Goal: Task Accomplishment & Management: Manage account settings

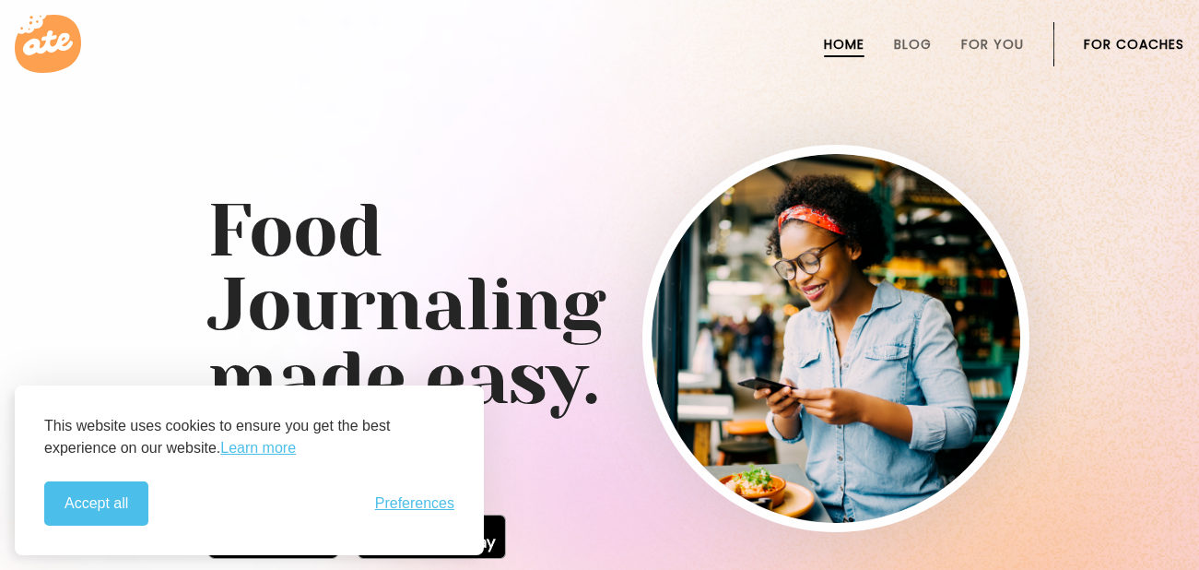
click at [1107, 42] on link "For Coaches" at bounding box center [1134, 44] width 100 height 15
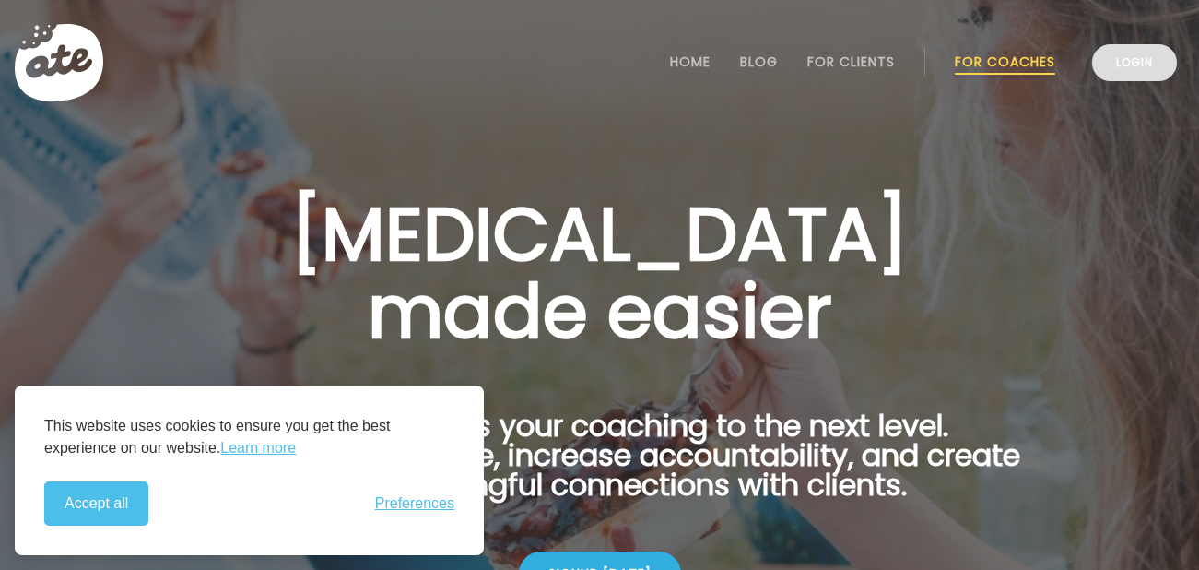
click at [1140, 62] on link "Login" at bounding box center [1134, 62] width 85 height 37
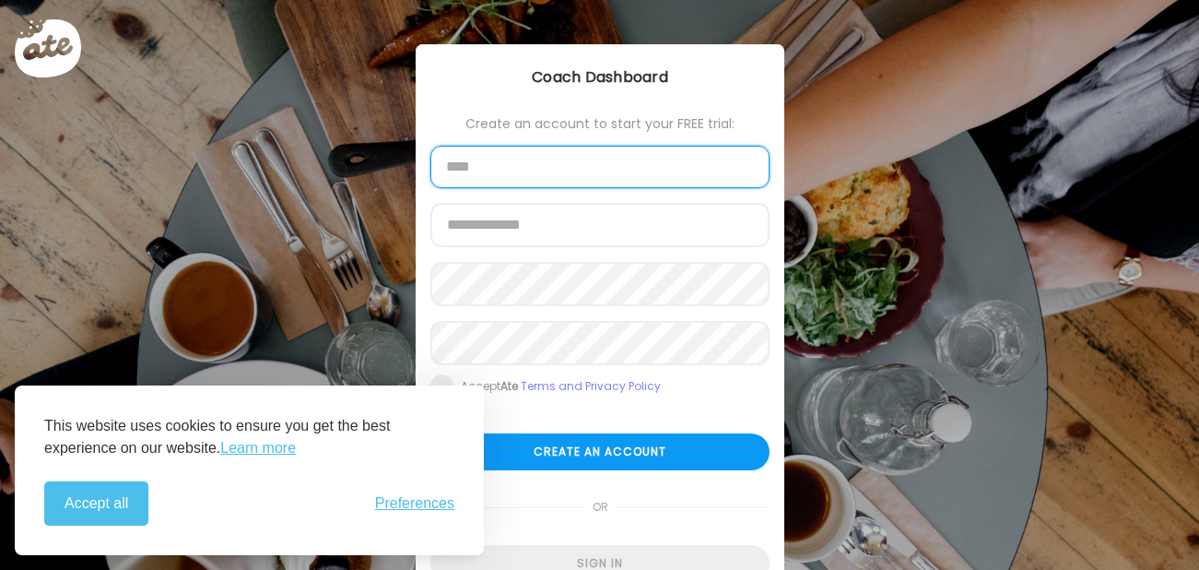
click at [487, 179] on input "text" at bounding box center [599, 167] width 339 height 42
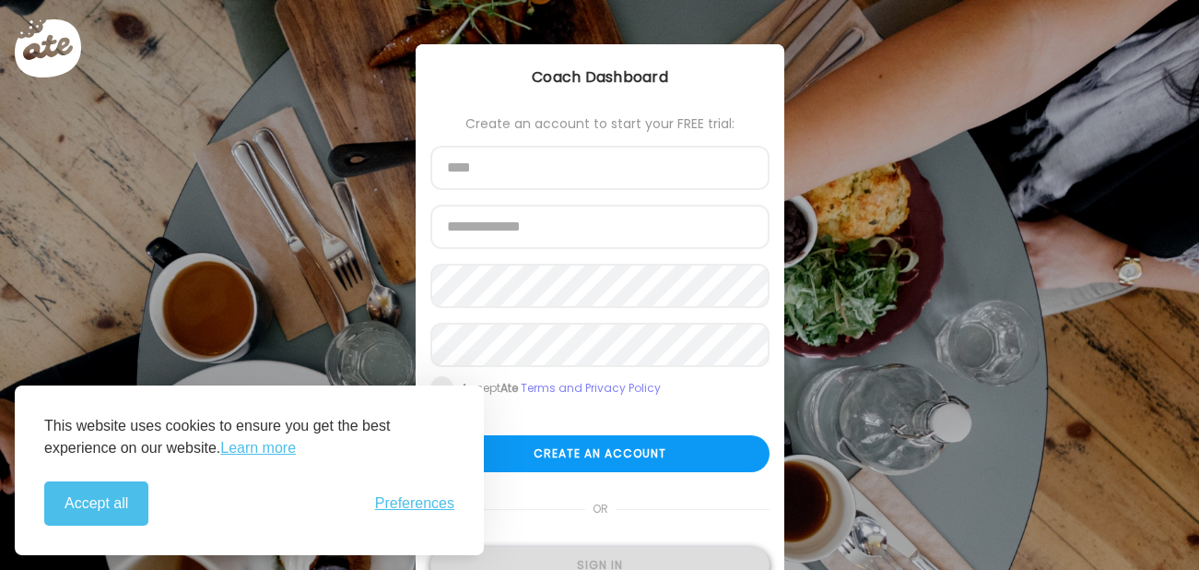
click at [592, 557] on div "Sign in" at bounding box center [599, 565] width 339 height 37
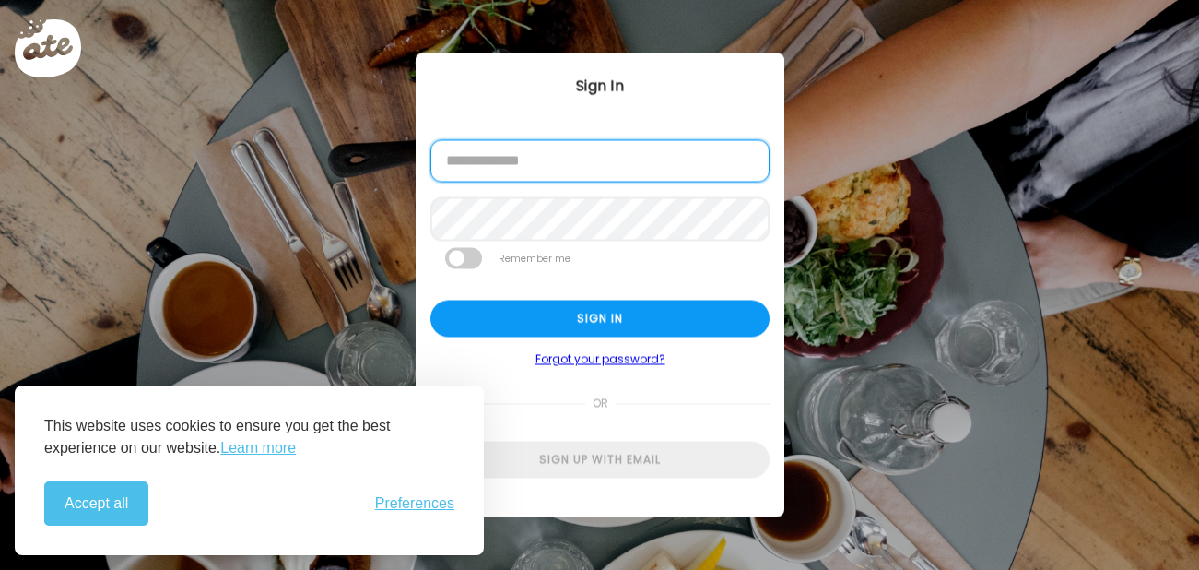
click at [542, 159] on input "email" at bounding box center [599, 161] width 339 height 42
type input "**********"
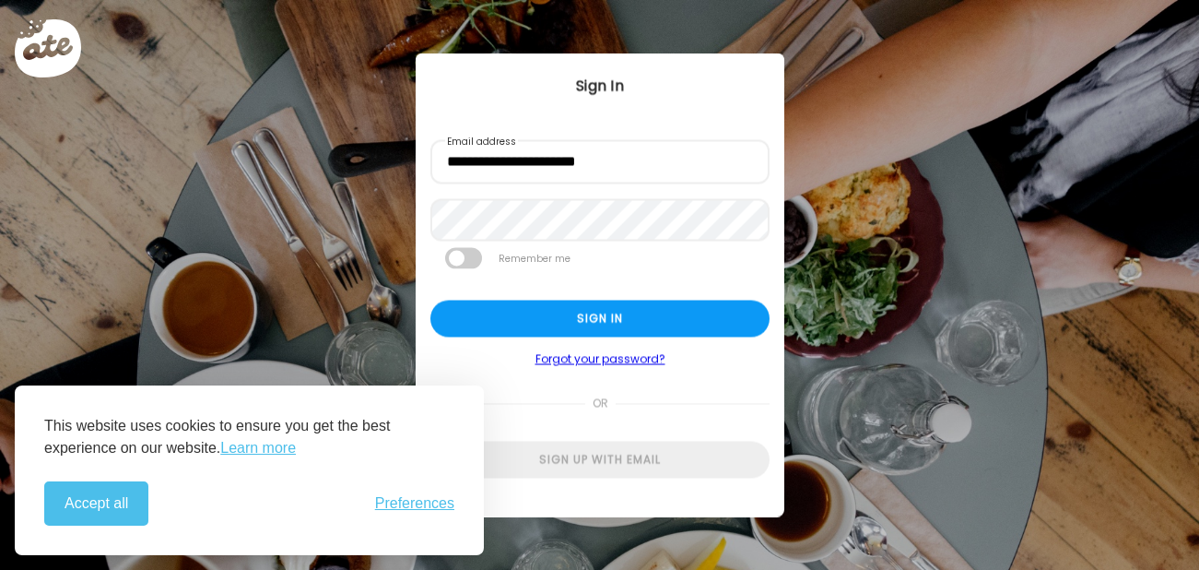
click at [465, 258] on span at bounding box center [463, 258] width 37 height 21
click at [631, 321] on div "Sign in" at bounding box center [599, 318] width 339 height 37
type textarea "**********"
type input "**********"
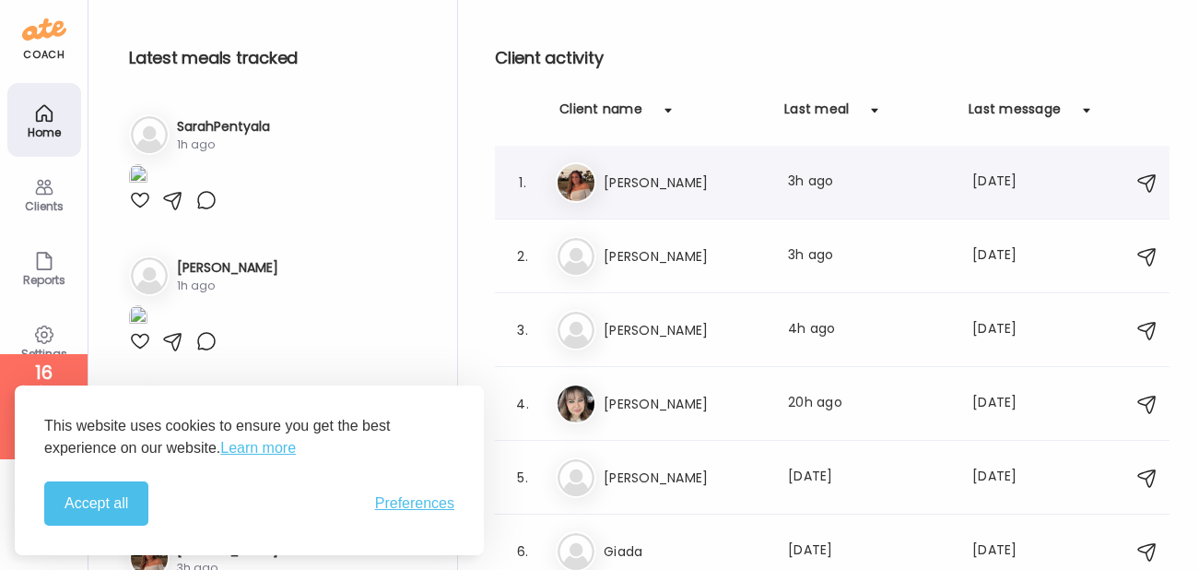
type input "**********"
click at [92, 508] on button "Accept all" at bounding box center [96, 503] width 104 height 44
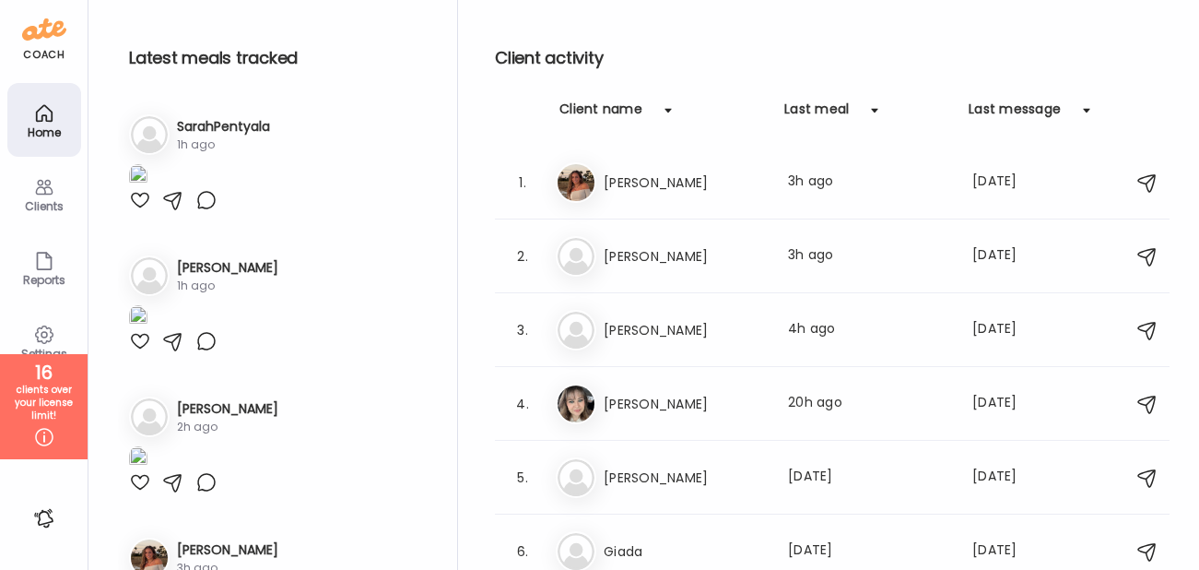
click at [45, 130] on div "Home" at bounding box center [44, 132] width 66 height 12
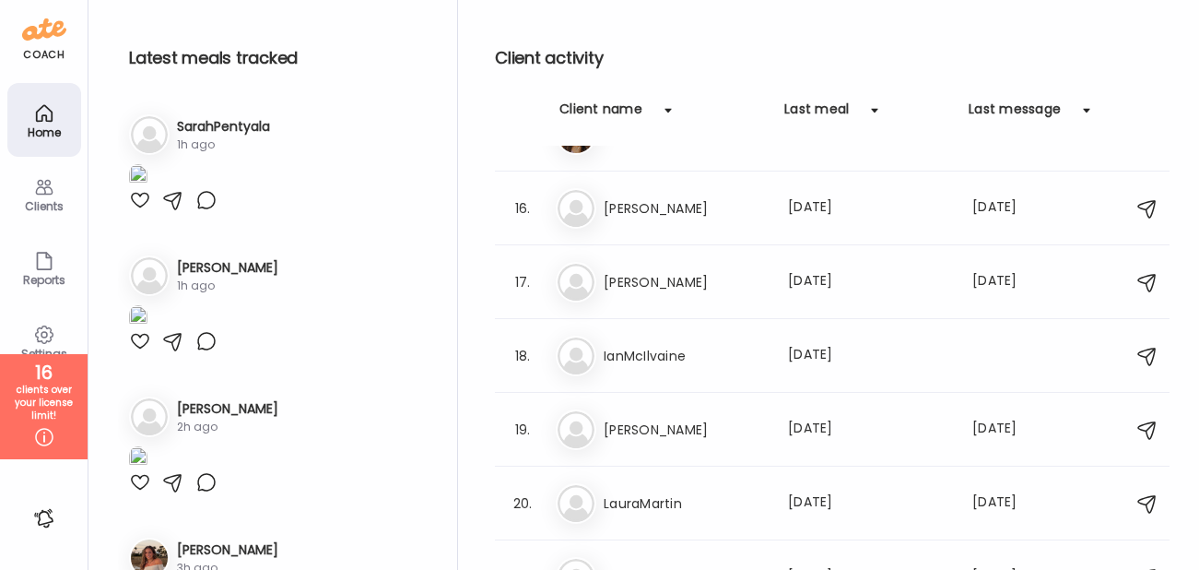
scroll to position [1484, 0]
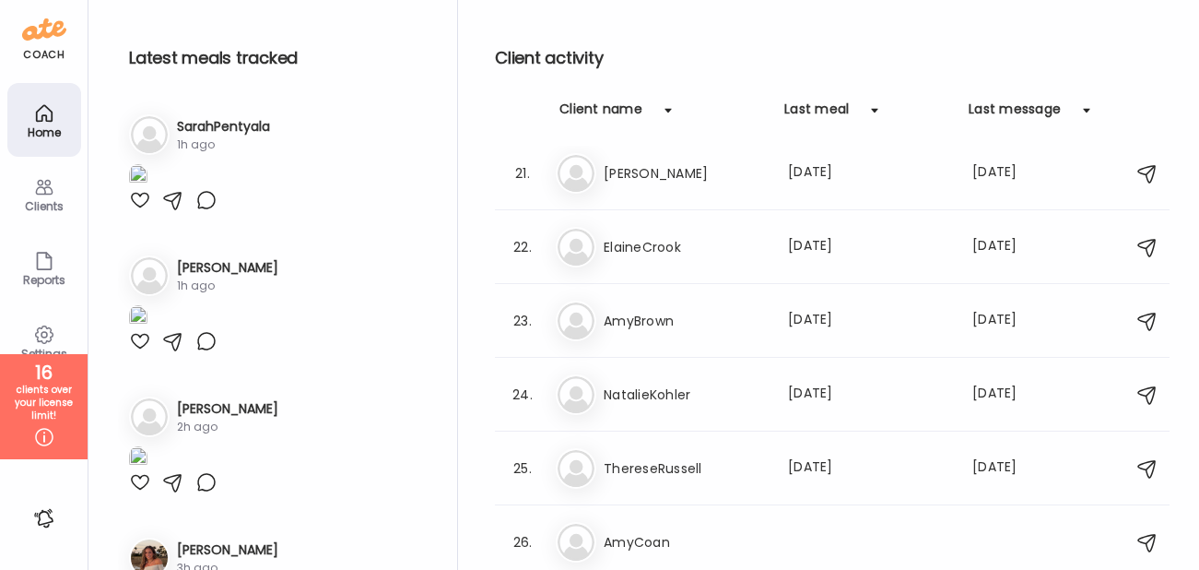
click at [38, 188] on icon at bounding box center [44, 187] width 22 height 22
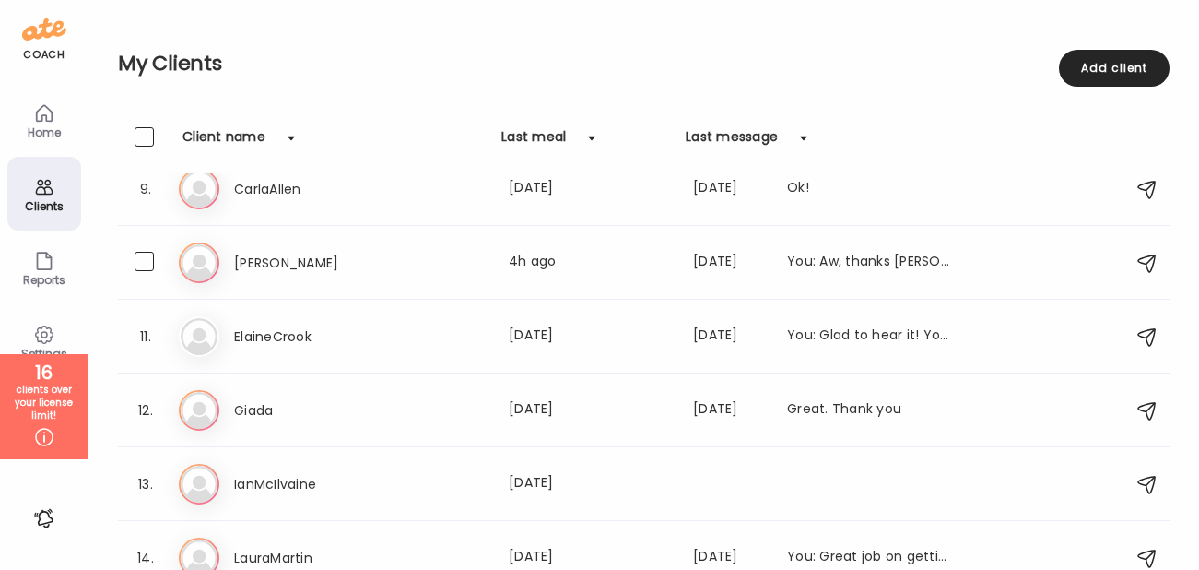
scroll to position [0, 0]
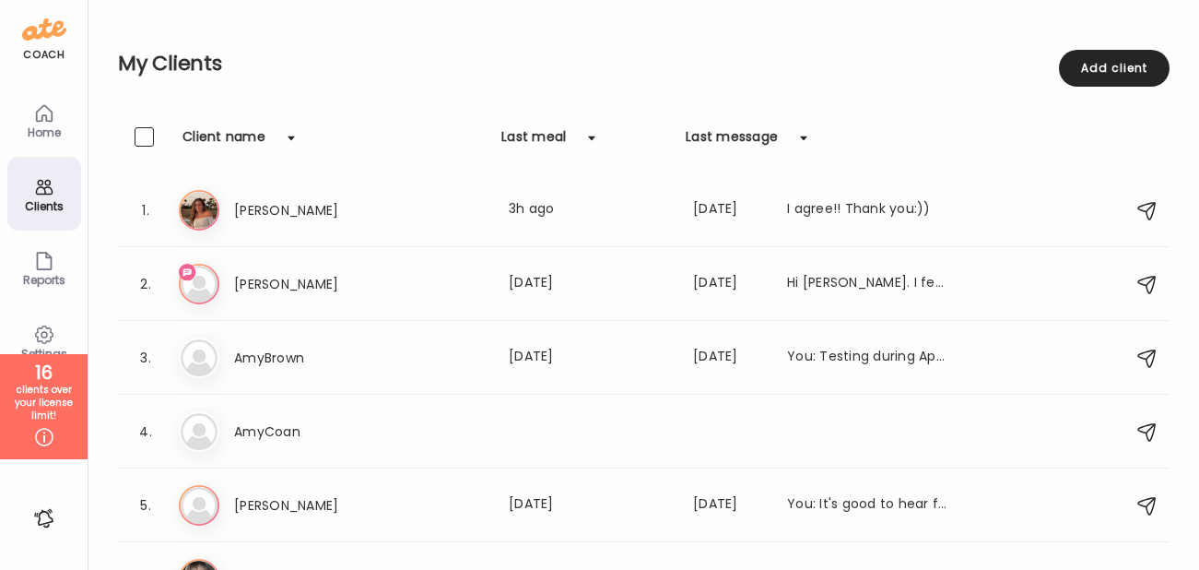
click at [543, 139] on div "Last meal" at bounding box center [533, 141] width 65 height 29
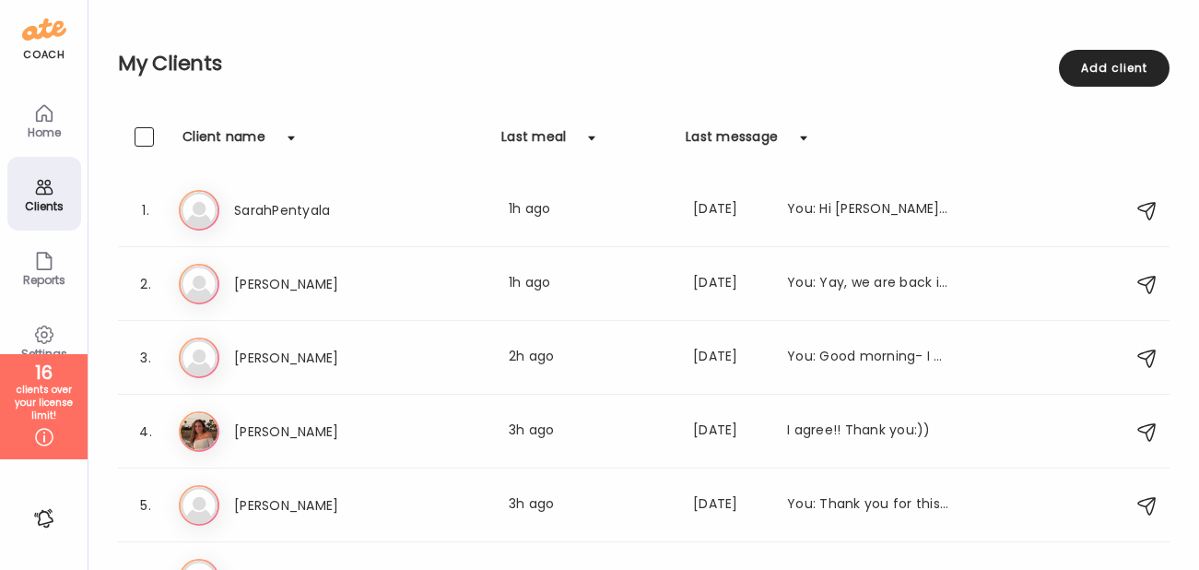
click at [543, 139] on div "Last meal" at bounding box center [533, 141] width 65 height 29
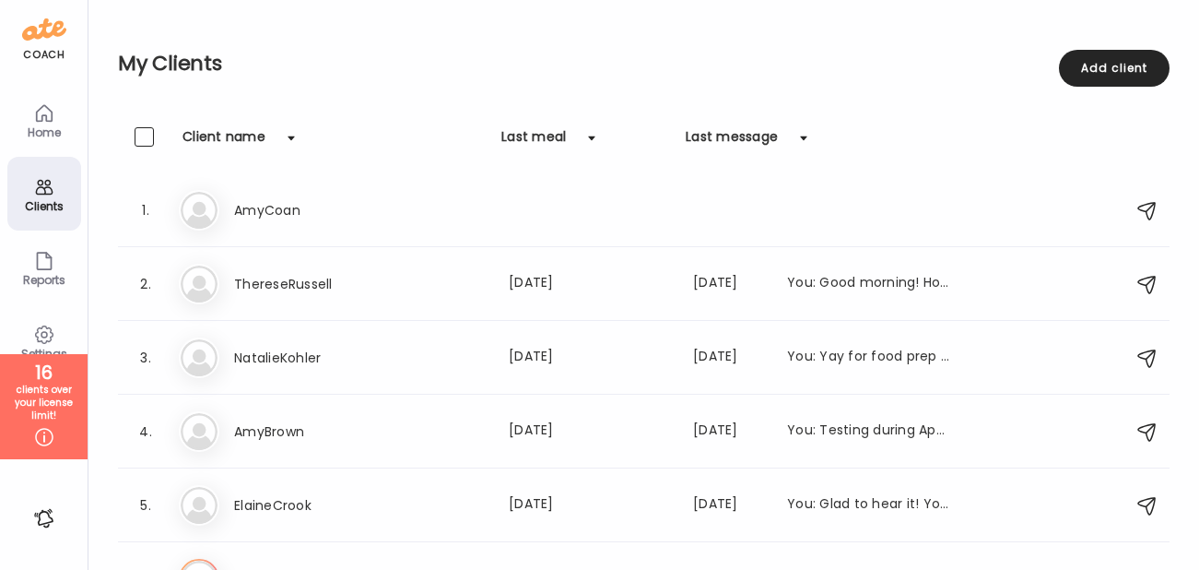
click at [718, 120] on div "My Clients 0 client selected Add client" at bounding box center [644, 63] width 1052 height 127
click at [724, 136] on div "Last message" at bounding box center [732, 141] width 92 height 29
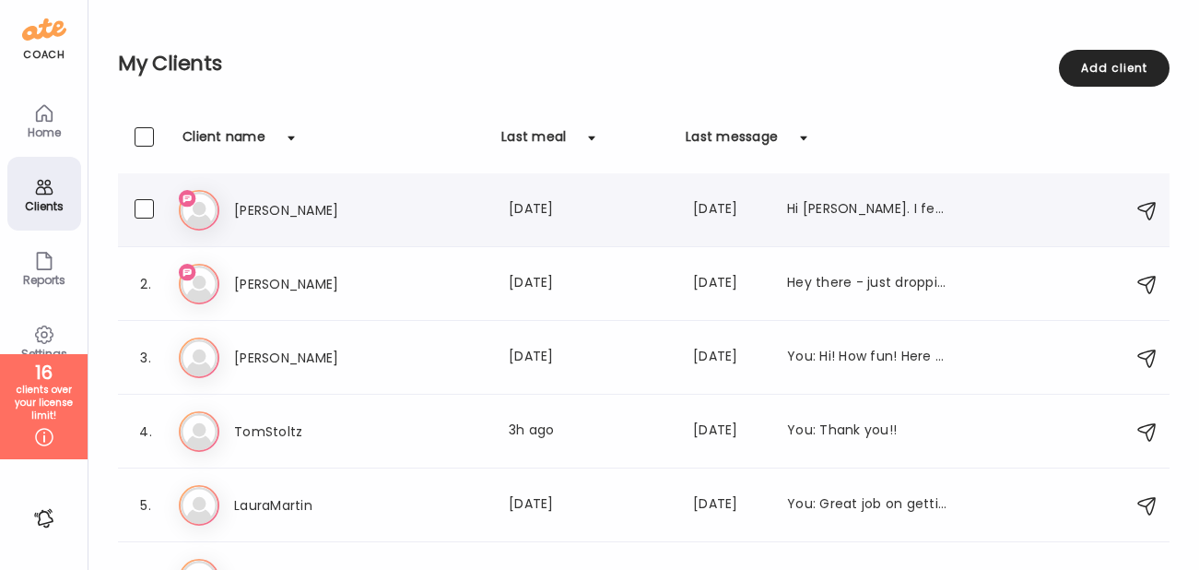
click at [307, 207] on h3 "[PERSON_NAME]" at bounding box center [315, 210] width 162 height 22
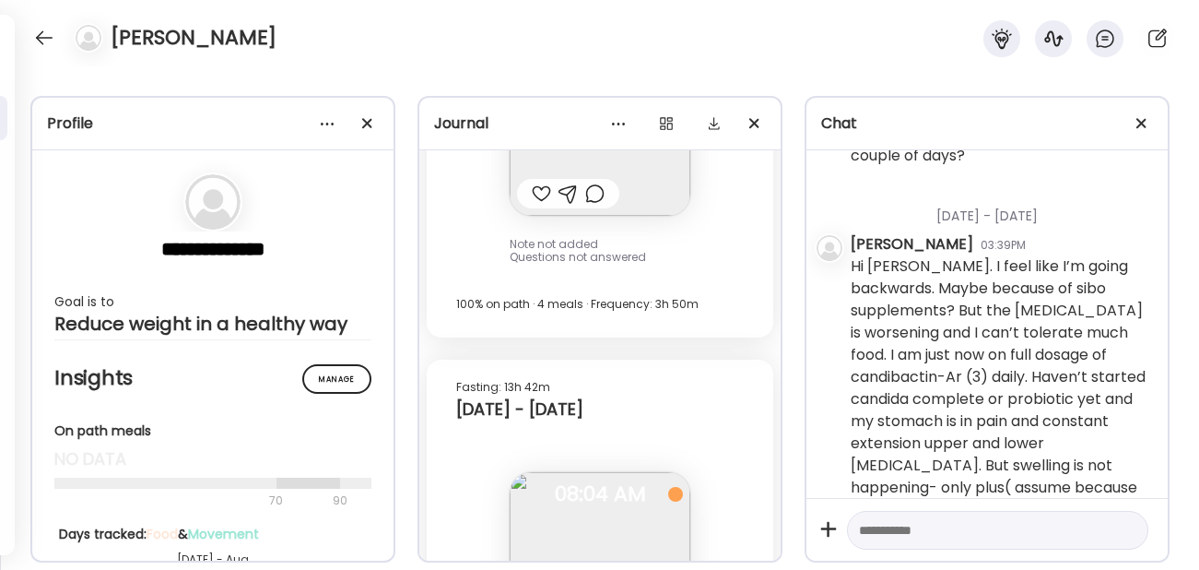
scroll to position [9873, 0]
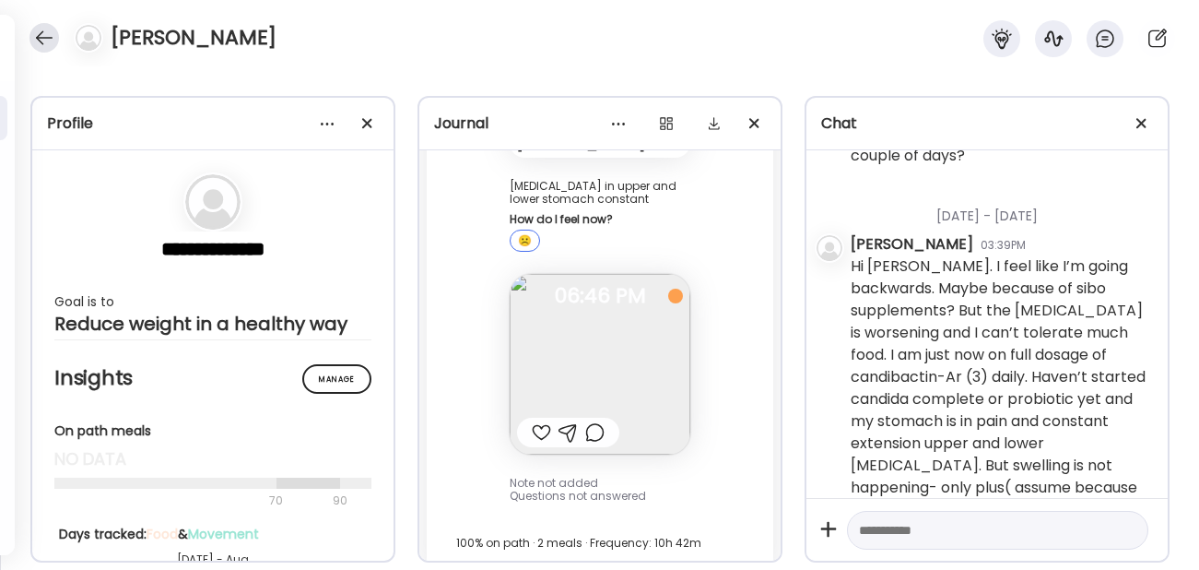
click at [40, 47] on div at bounding box center [43, 37] width 29 height 29
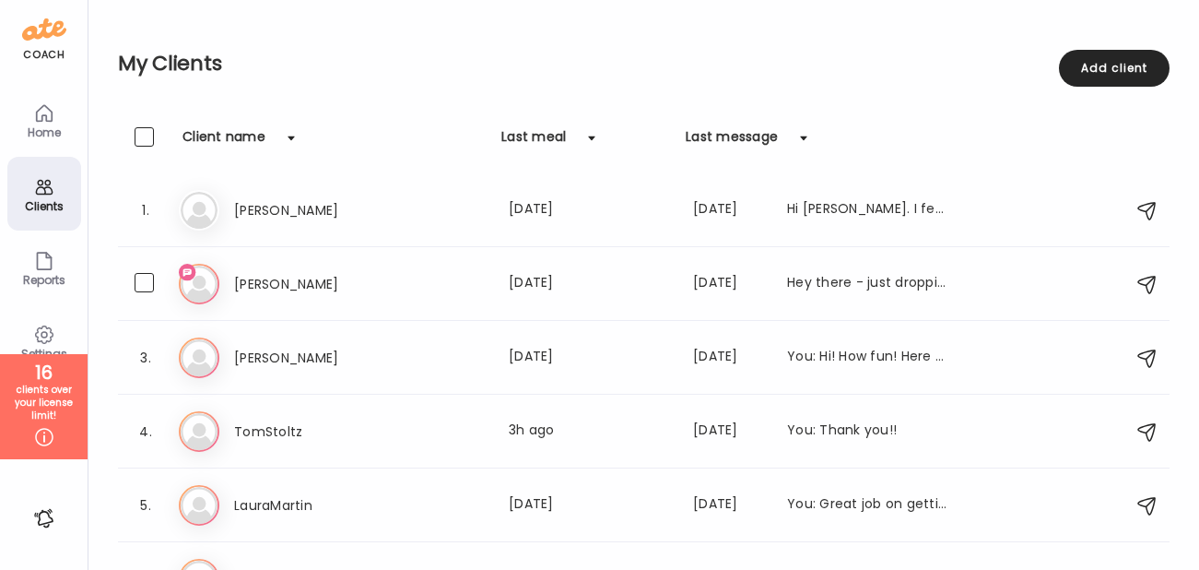
click at [245, 283] on h3 "[PERSON_NAME]" at bounding box center [315, 284] width 162 height 22
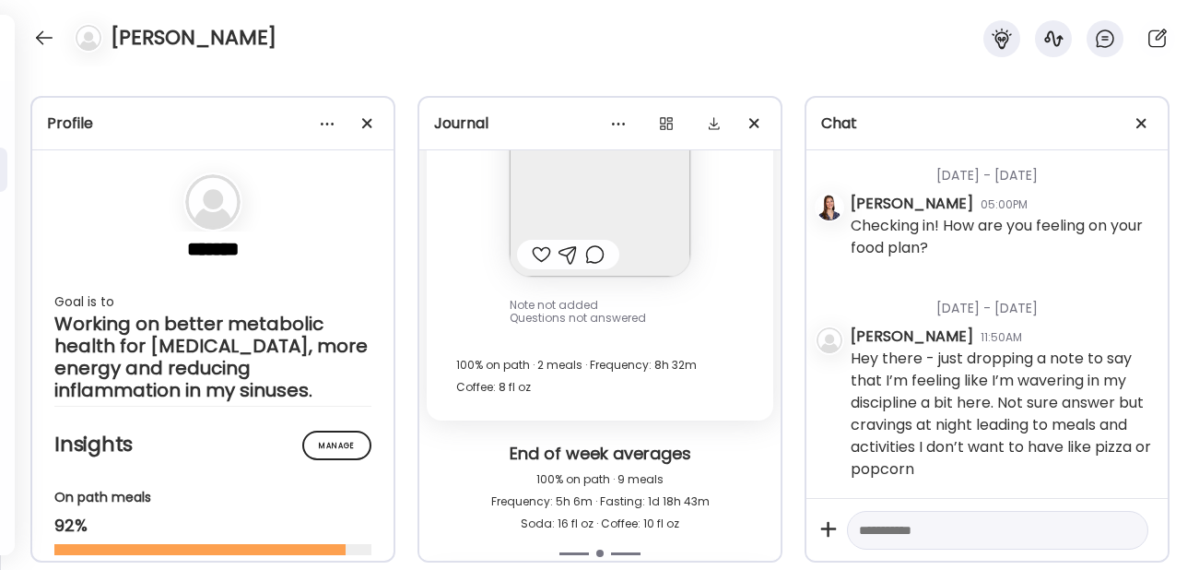
scroll to position [26077, 0]
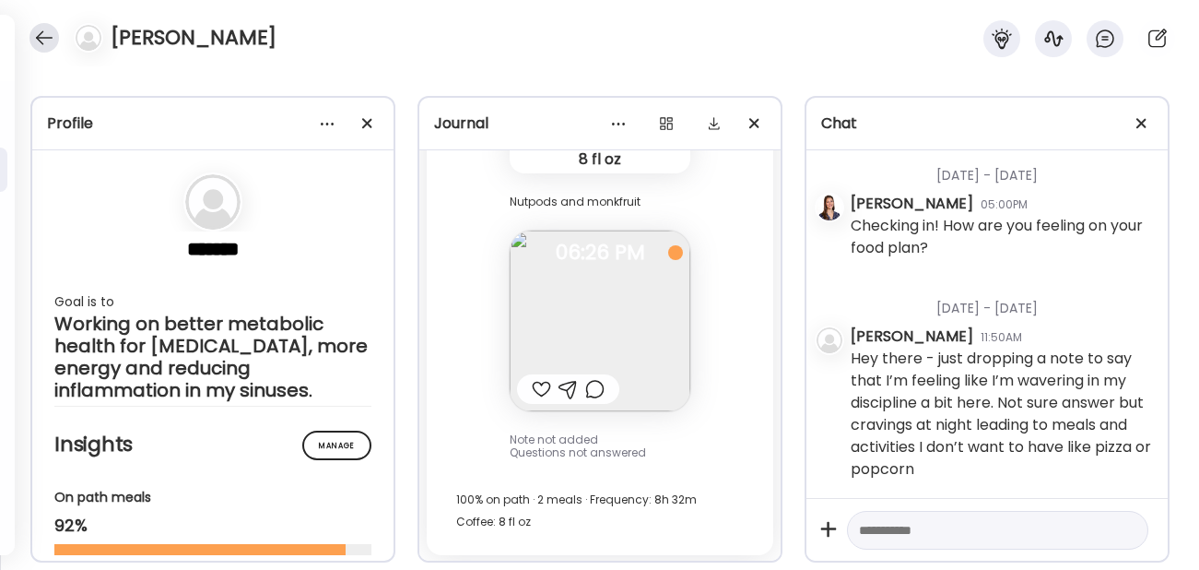
click at [42, 41] on div at bounding box center [43, 37] width 29 height 29
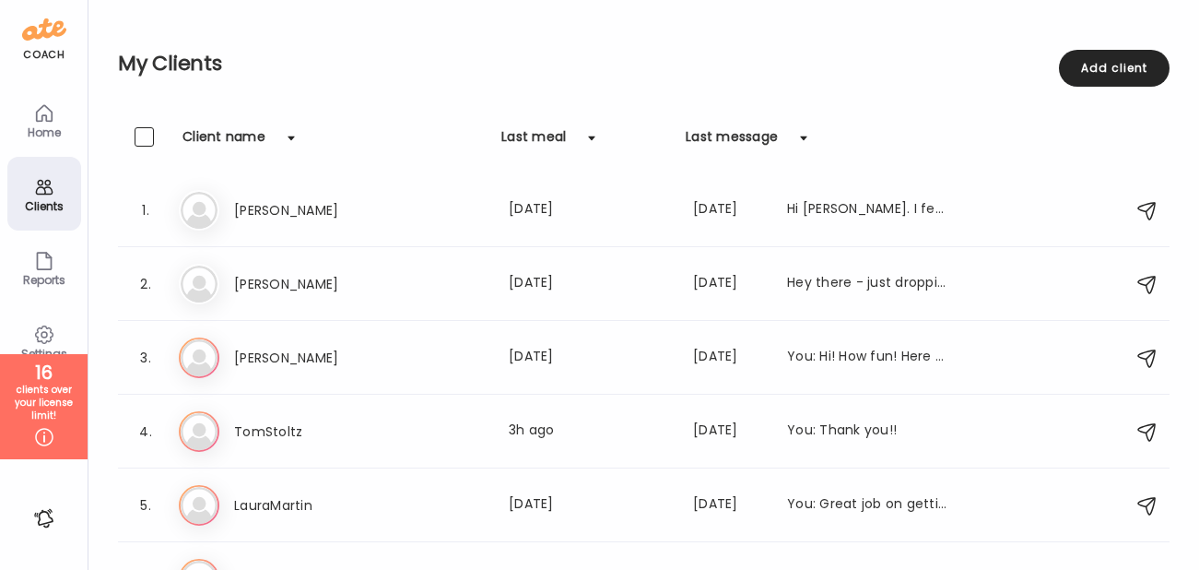
click at [541, 136] on div "Last meal" at bounding box center [533, 141] width 65 height 29
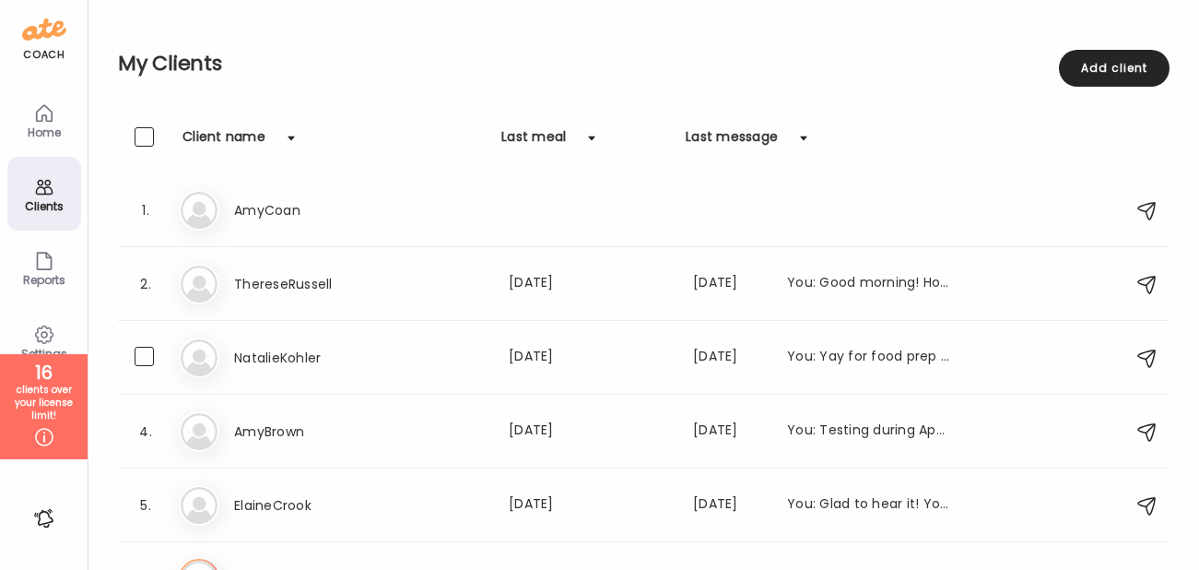
scroll to position [1518, 0]
